Goal: Task Accomplishment & Management: Complete application form

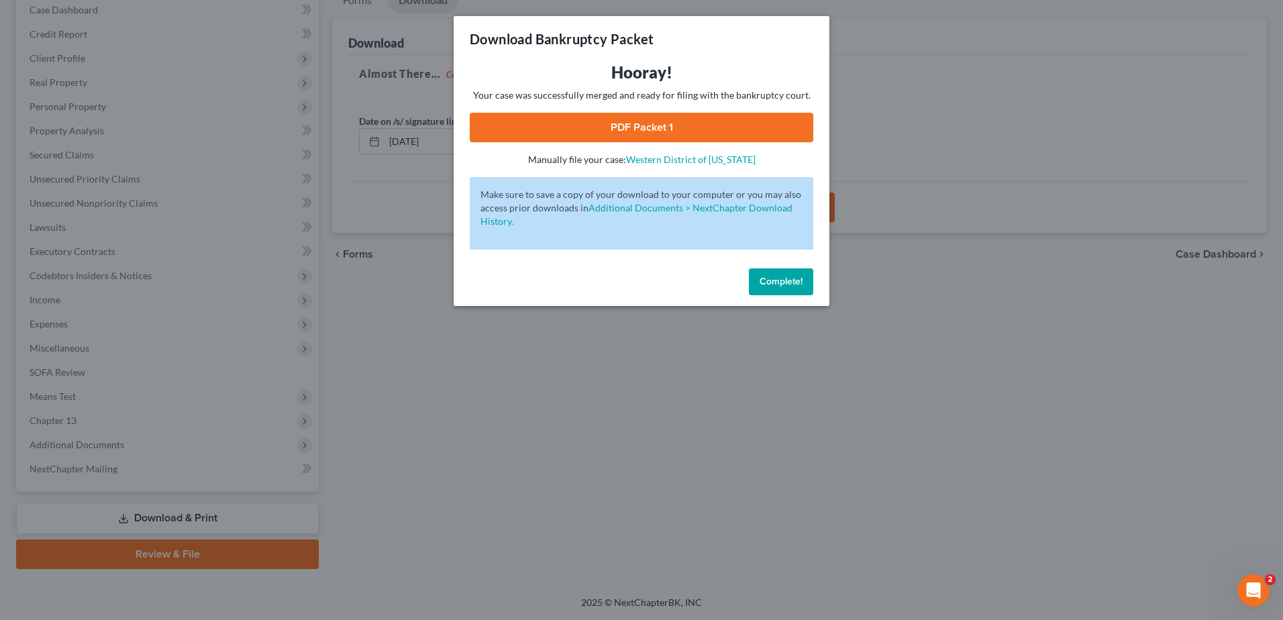
click at [783, 282] on span "Complete!" at bounding box center [780, 281] width 43 height 11
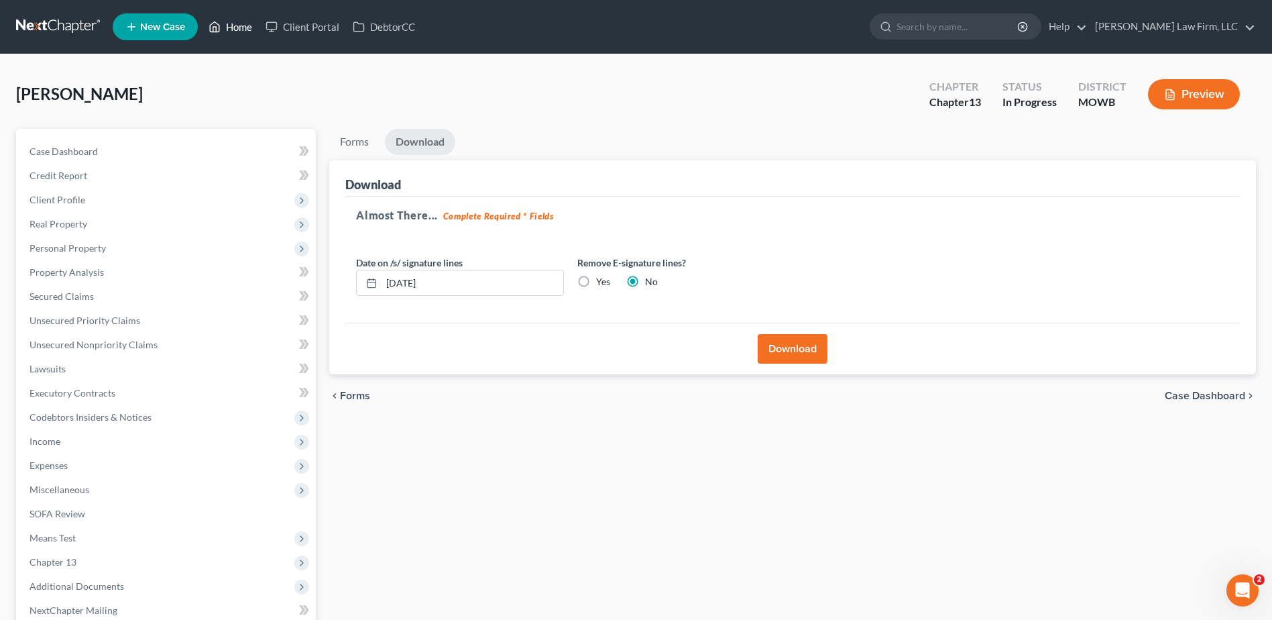
click at [235, 21] on link "Home" at bounding box center [230, 27] width 57 height 24
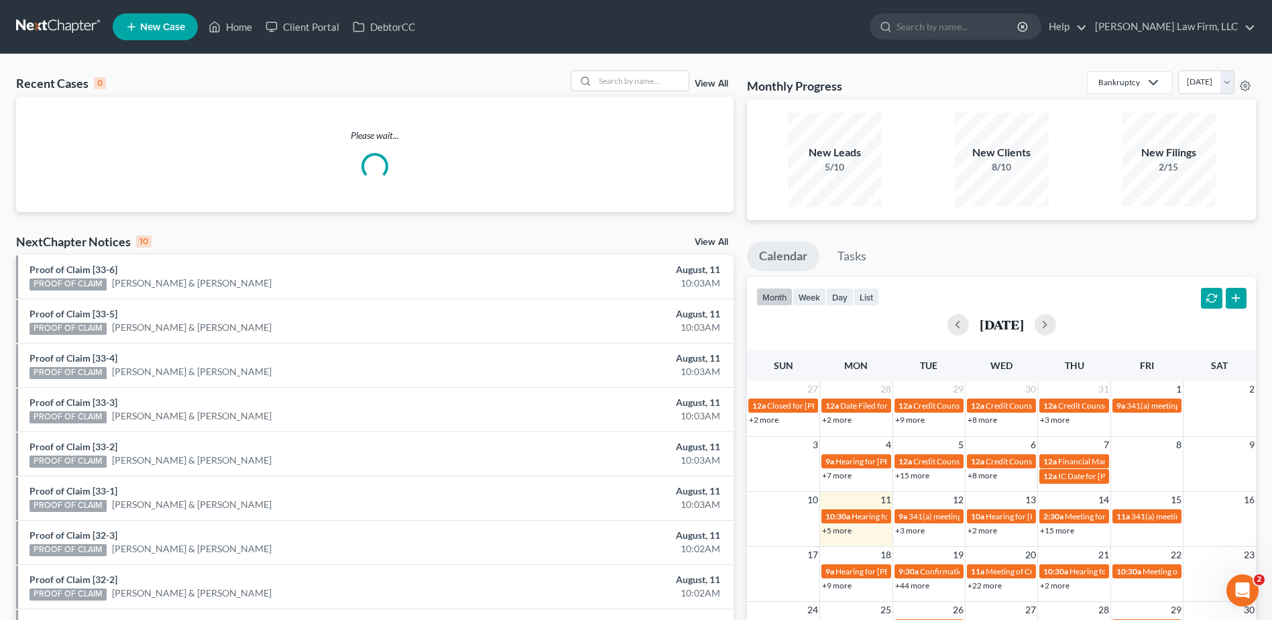
click at [155, 22] on span "New Case" at bounding box center [162, 27] width 45 height 10
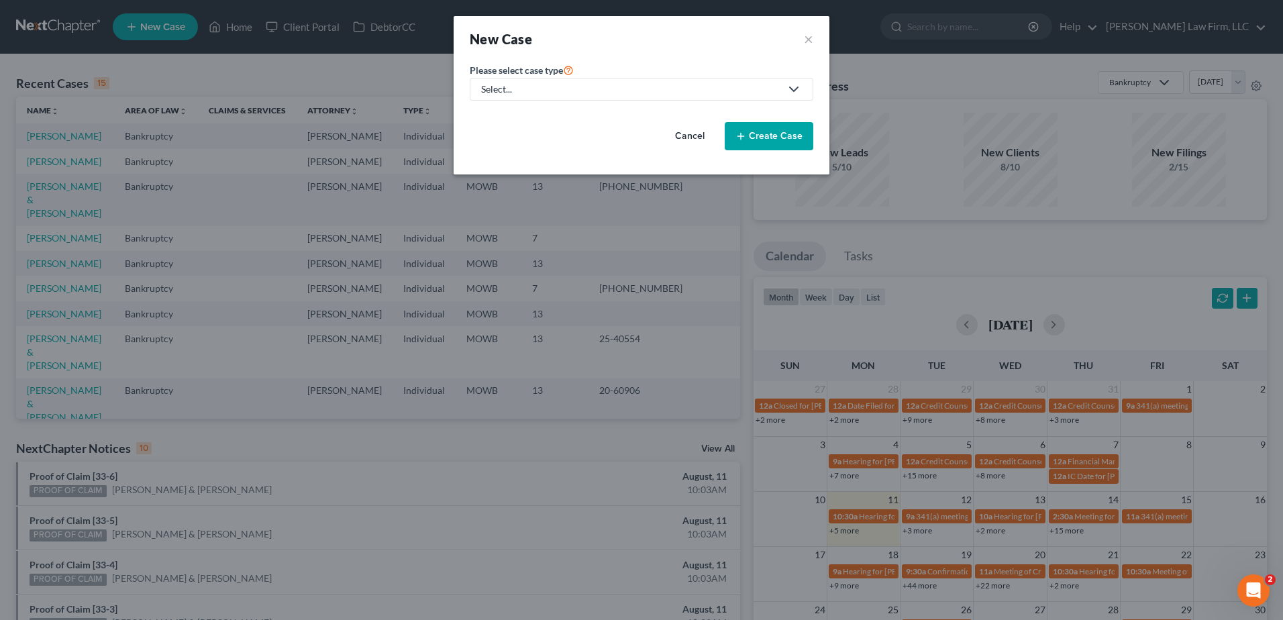
click at [608, 89] on div "Select..." at bounding box center [630, 89] width 299 height 13
click at [515, 113] on div "Bankruptcy" at bounding box center [506, 115] width 48 height 13
select select "46"
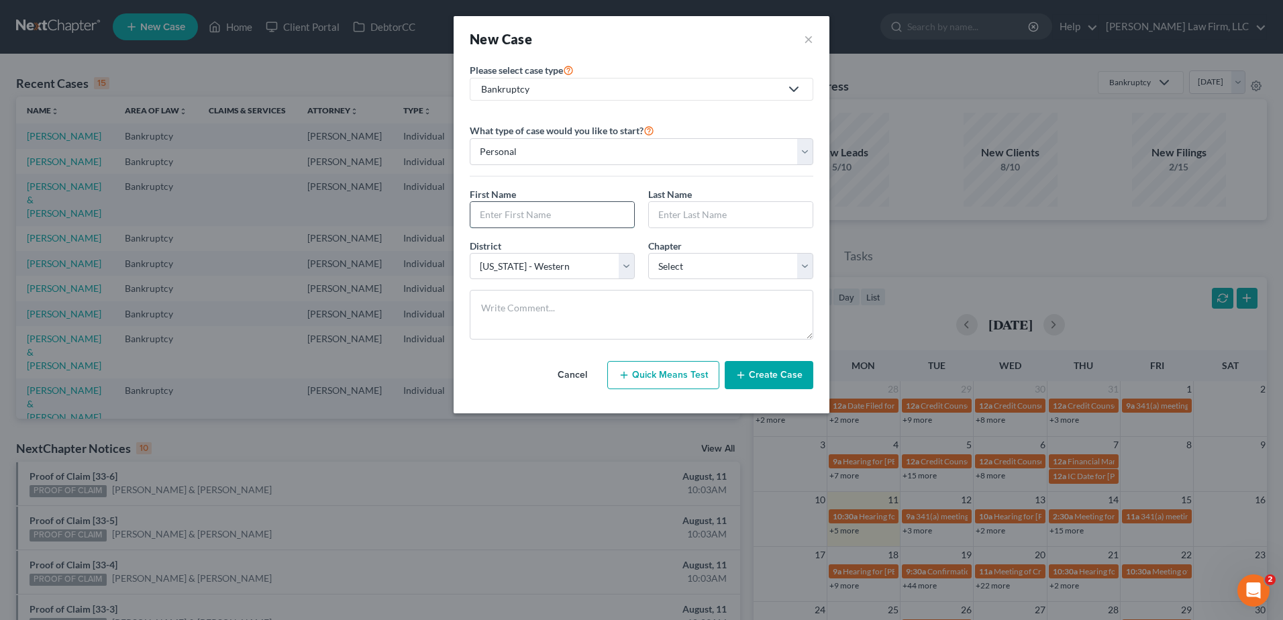
click at [537, 214] on input "text" at bounding box center [552, 214] width 164 height 25
click at [566, 215] on input "text" at bounding box center [552, 214] width 164 height 25
type input "Brown"
type input "[PERSON_NAME]"
click at [594, 271] on select "Select [US_STATE] - [GEOGRAPHIC_DATA] [US_STATE] - [GEOGRAPHIC_DATA][US_STATE] …" at bounding box center [552, 266] width 165 height 27
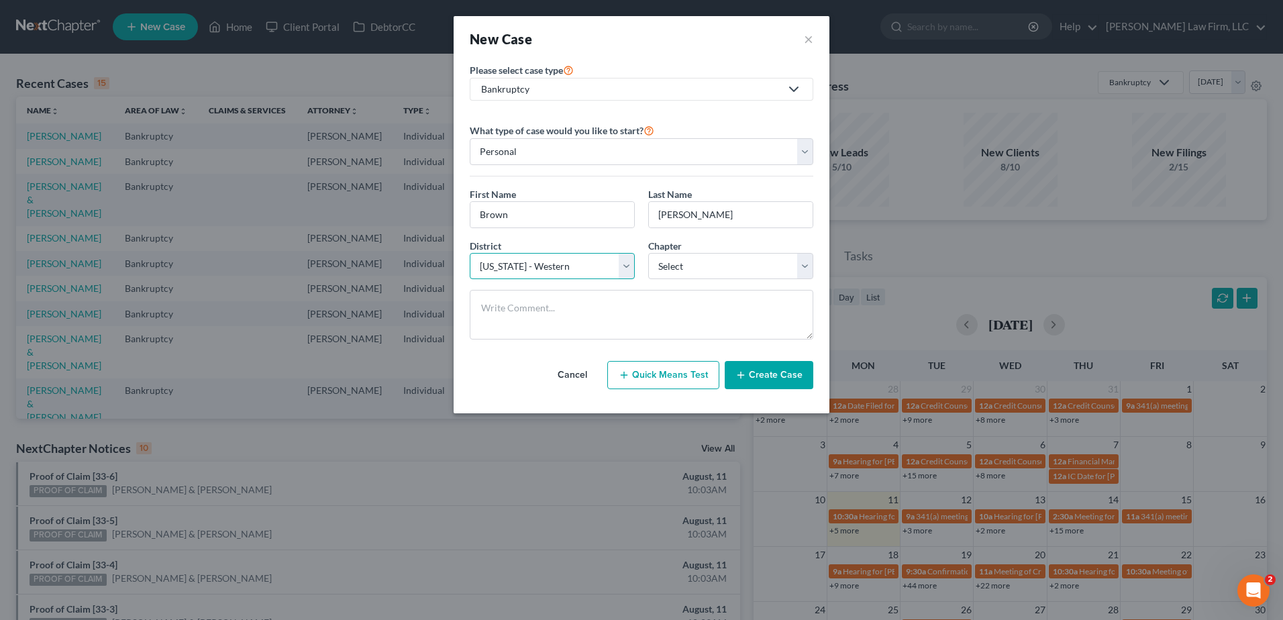
select select "31"
click at [470, 253] on select "Select [US_STATE] - [GEOGRAPHIC_DATA] [US_STATE] - [GEOGRAPHIC_DATA][US_STATE] …" at bounding box center [552, 266] width 165 height 27
click at [714, 268] on select "Select 7 11 12 13" at bounding box center [730, 266] width 165 height 27
select select "0"
click at [648, 253] on select "Select 7 11 12 13" at bounding box center [730, 266] width 165 height 27
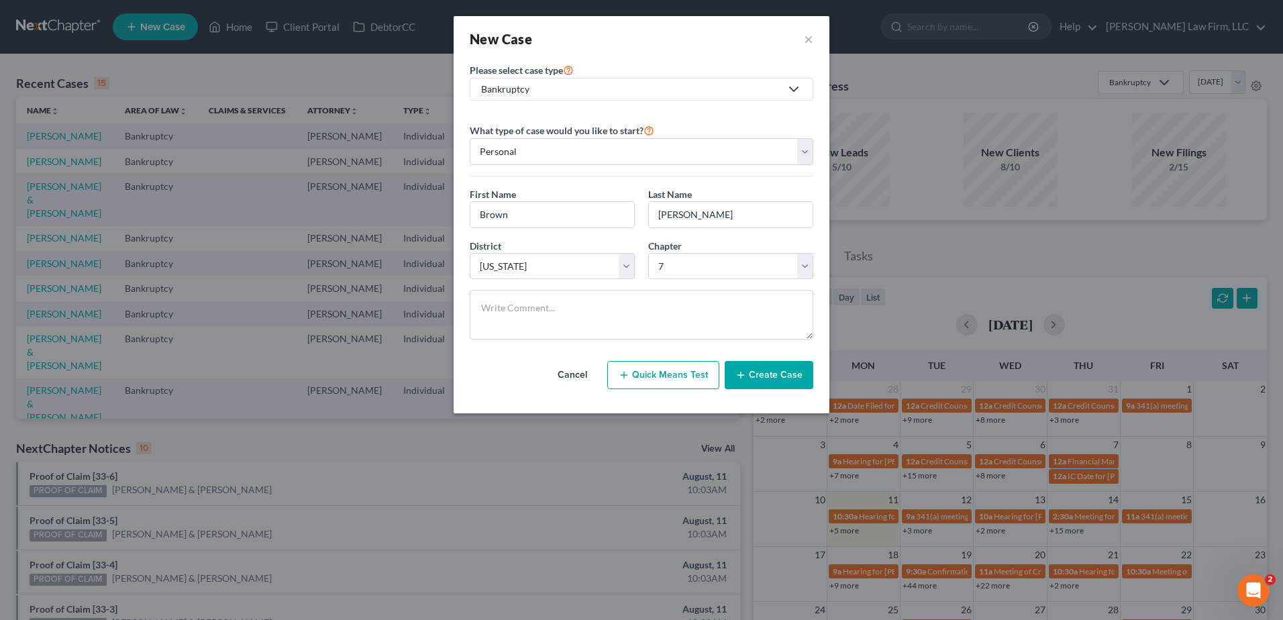
click at [783, 380] on button "Create Case" at bounding box center [768, 375] width 89 height 28
